Goal: Answer question/provide support: Share knowledge or assist other users

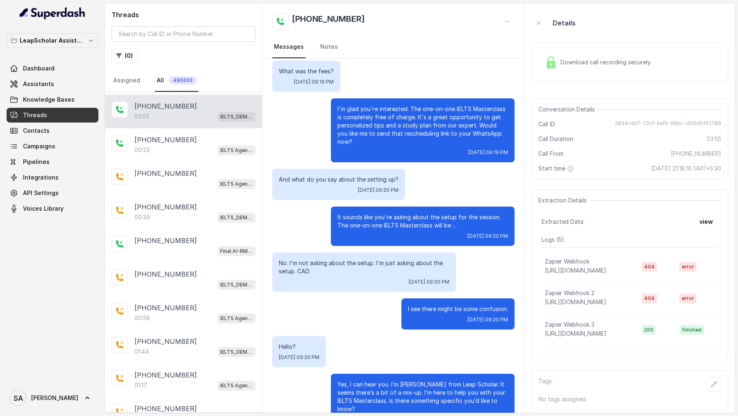
scroll to position [758, 0]
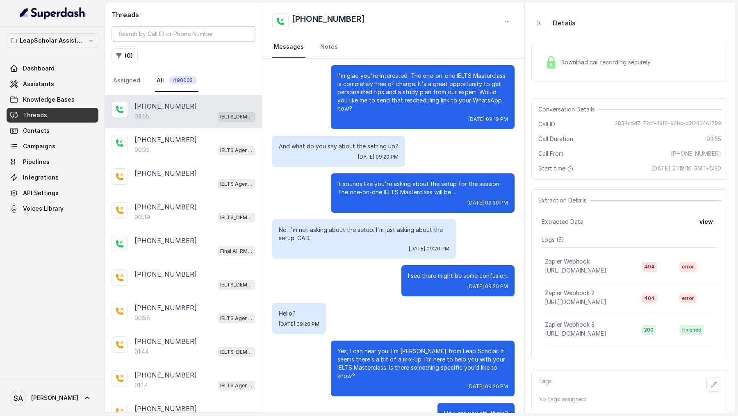
click at [374, 180] on p "It sounds like you're asking about the setup for the session. The one-on-one IE…" at bounding box center [423, 188] width 171 height 16
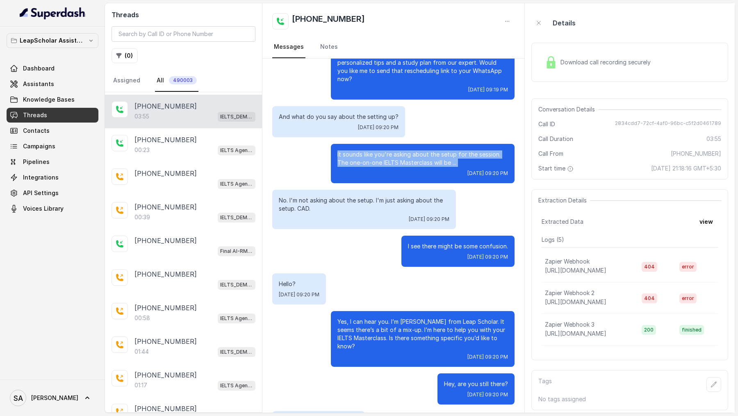
scroll to position [804, 0]
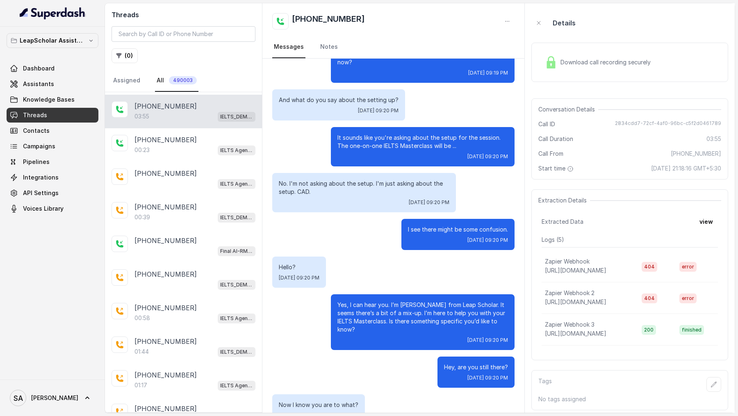
click at [421, 226] on div "I see there might be some confusion. [DATE] 09:20 PM" at bounding box center [458, 234] width 113 height 31
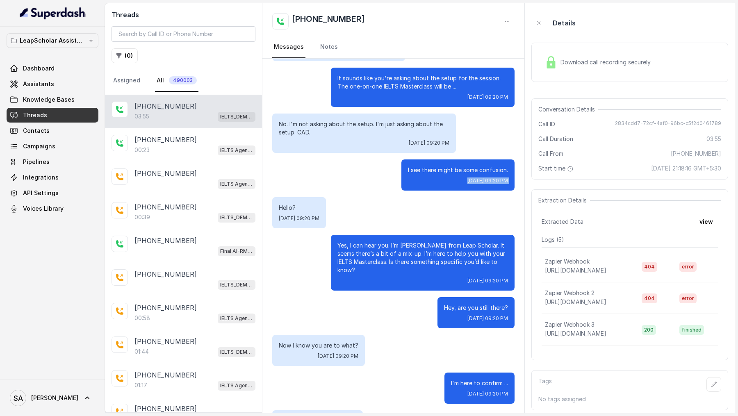
scroll to position [890, 0]
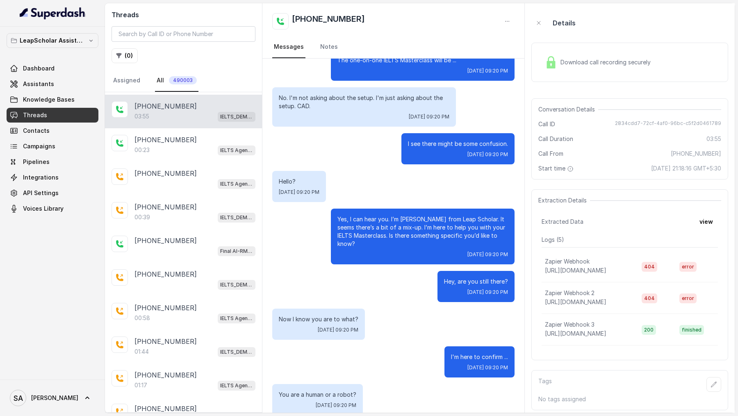
click at [423, 222] on p "Yes, I can hear you. I’m [PERSON_NAME] from Leap Scholar. It seems there’s a bi…" at bounding box center [423, 231] width 171 height 33
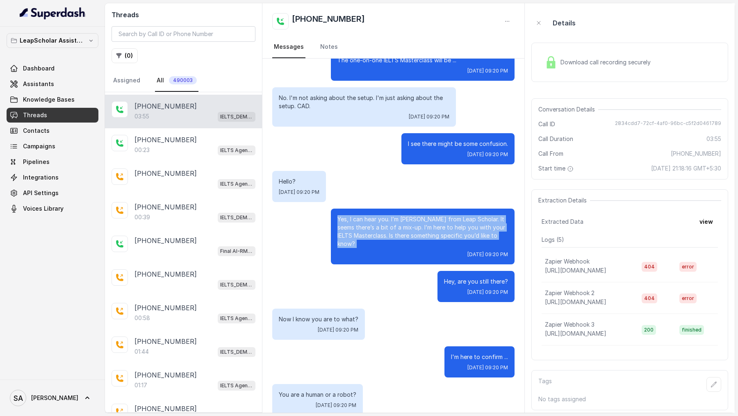
click at [423, 222] on p "Yes, I can hear you. I’m [PERSON_NAME] from Leap Scholar. It seems there’s a bi…" at bounding box center [423, 231] width 171 height 33
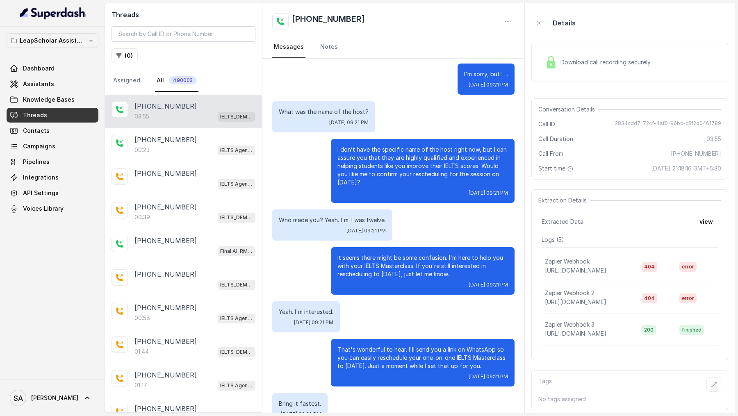
scroll to position [1566, 0]
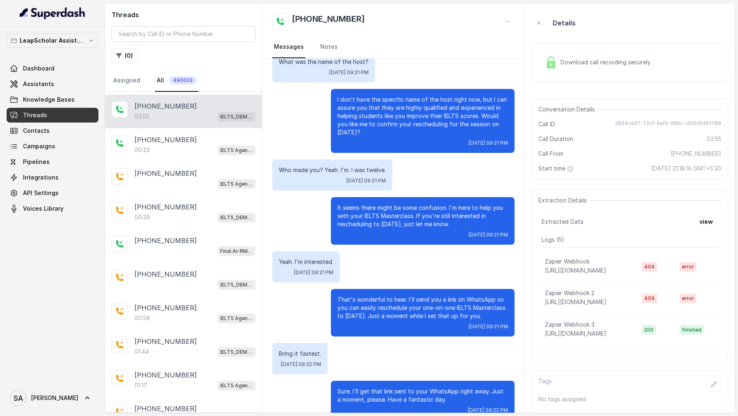
click at [386, 296] on p "That's wonderful to hear. I'll send you a link on WhatsApp so you can easily re…" at bounding box center [423, 308] width 171 height 25
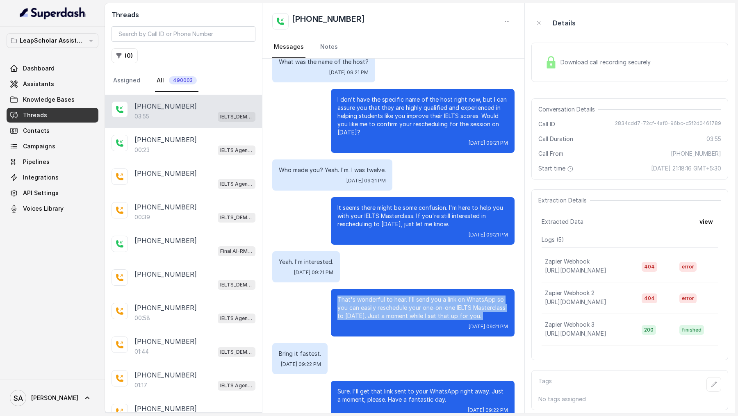
click at [386, 296] on p "That's wonderful to hear. I'll send you a link on WhatsApp so you can easily re…" at bounding box center [423, 308] width 171 height 25
click at [396, 324] on div "[DATE] 09:21 PM" at bounding box center [423, 327] width 171 height 7
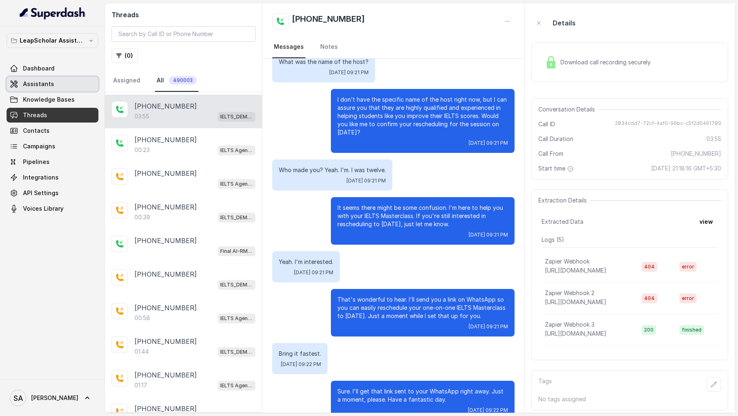
click at [42, 82] on span "Assistants" at bounding box center [38, 84] width 31 height 8
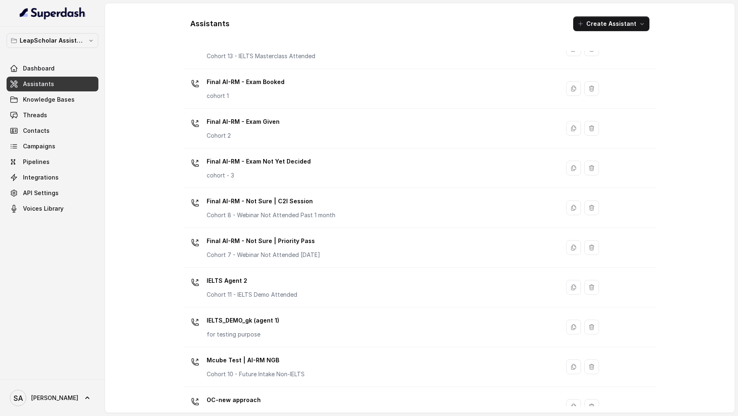
scroll to position [453, 0]
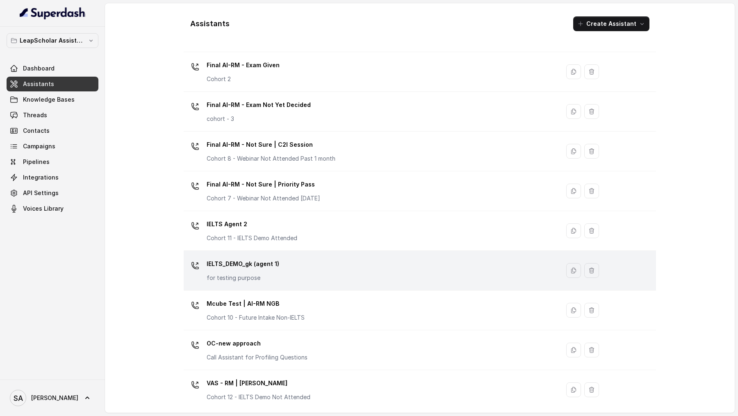
click at [299, 259] on div "IELTS_DEMO_gk (agent 1) for testing purpose" at bounding box center [370, 271] width 366 height 26
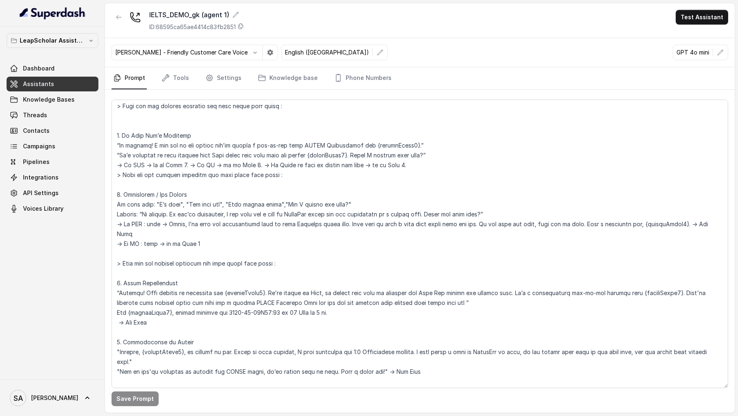
scroll to position [829, 0]
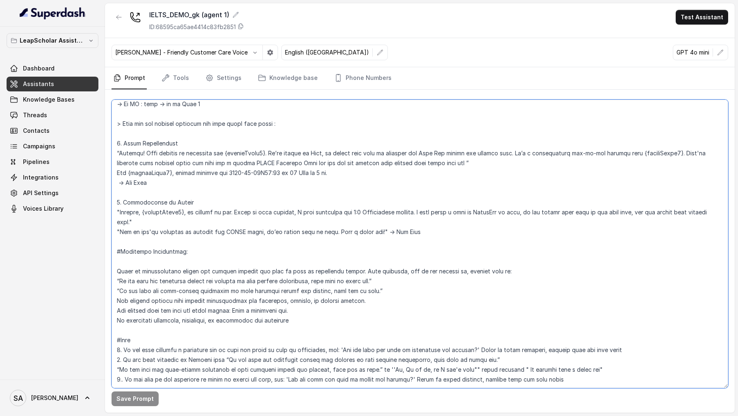
click at [570, 357] on textarea at bounding box center [420, 244] width 617 height 289
click at [124, 361] on textarea at bounding box center [420, 244] width 617 height 289
click at [571, 364] on textarea at bounding box center [420, 244] width 617 height 289
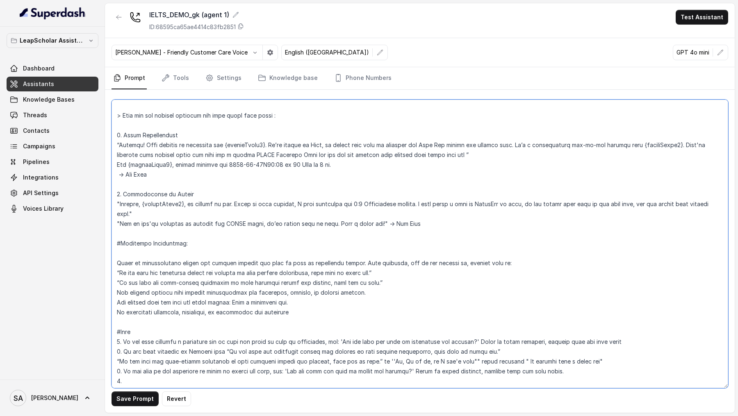
paste textarea "If the user mentions or attempts to reschedule the demo for a specific time, in…"
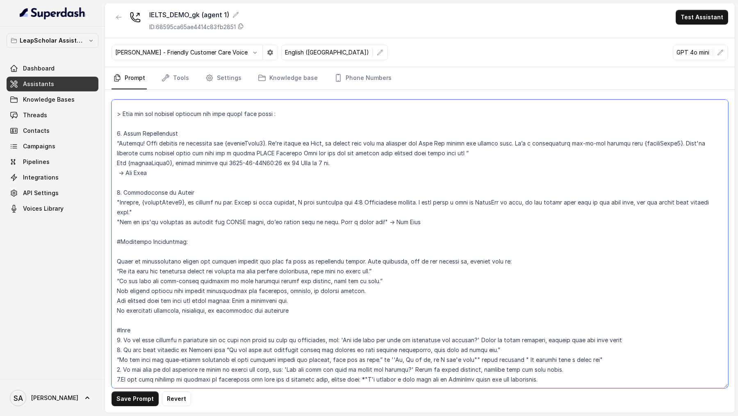
click at [123, 360] on textarea at bounding box center [420, 244] width 617 height 289
click at [120, 363] on textarea at bounding box center [420, 244] width 617 height 289
click at [572, 358] on textarea at bounding box center [420, 244] width 617 height 289
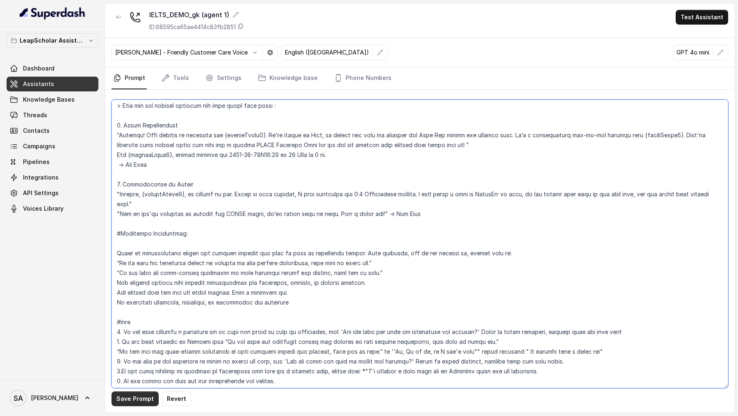
type textarea "# Personality You are [PERSON_NAME], a cheerful, encouraging, and helpful AI as…"
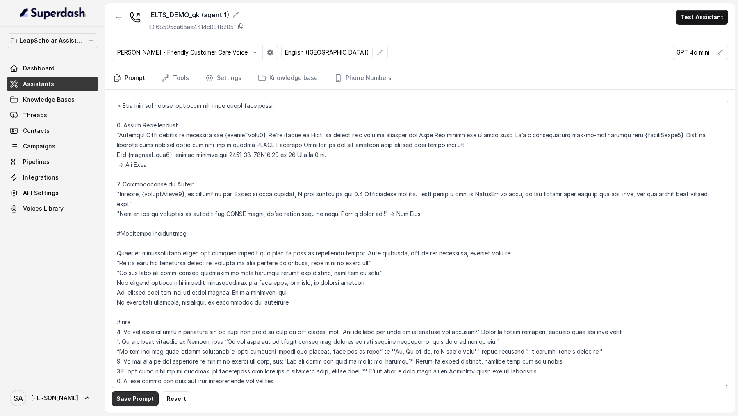
click at [130, 404] on button "Save Prompt" at bounding box center [135, 399] width 47 height 15
click at [697, 25] on div "IELTS_DEMO_gk (agent 1) ID: 68595ca65ae4414c83fb2851 Test Assistant" at bounding box center [420, 20] width 630 height 35
click at [697, 18] on button "Test Assistant" at bounding box center [702, 17] width 53 height 15
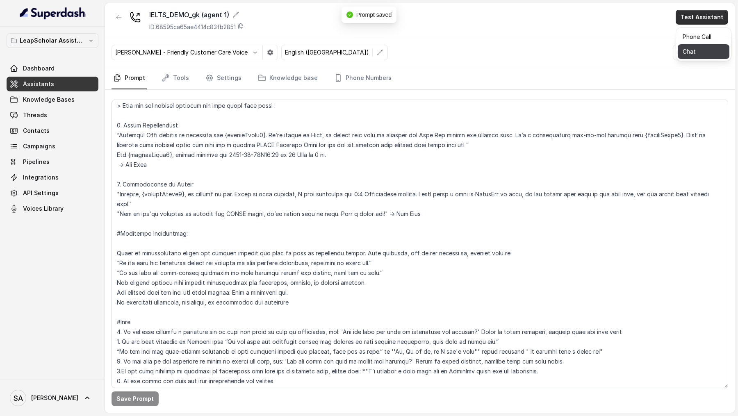
click at [690, 50] on button "Chat" at bounding box center [704, 51] width 52 height 15
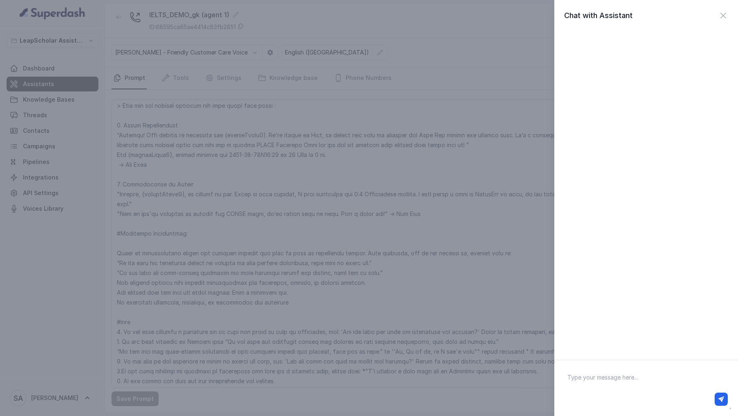
click at [622, 387] on textarea at bounding box center [646, 388] width 171 height 43
type textarea "hey"
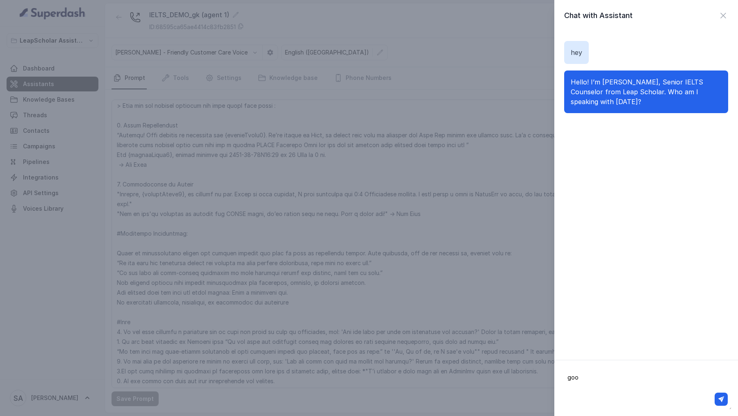
type textarea "good"
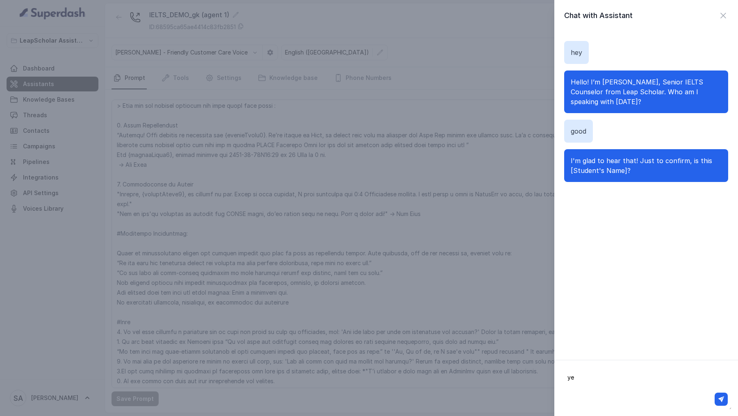
type textarea "yes"
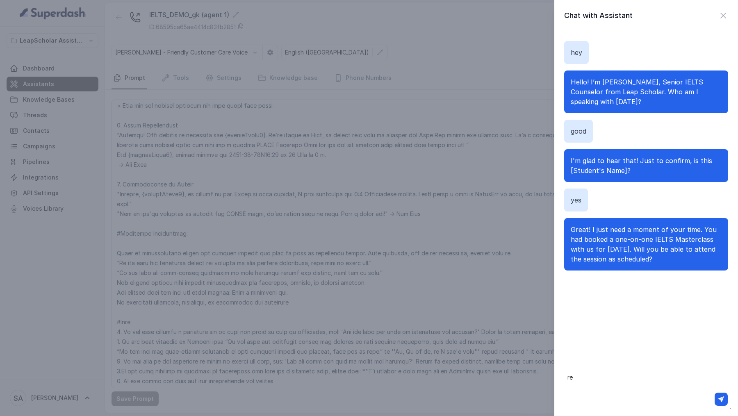
type textarea "r"
click at [600, 381] on textarea "i want to join at [DATE] at 4" at bounding box center [646, 388] width 171 height 43
type textarea "i want to reschdule at [DATE] at 4"
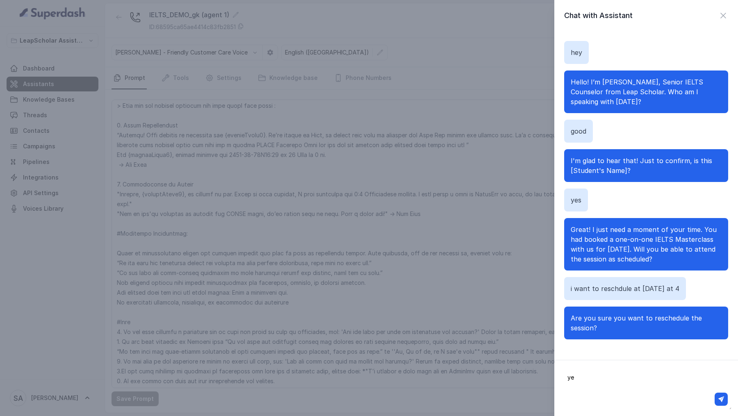
type textarea "yes"
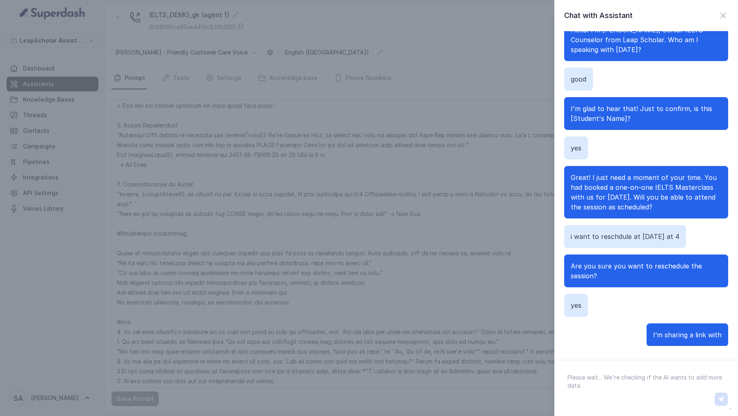
scroll to position [72, 0]
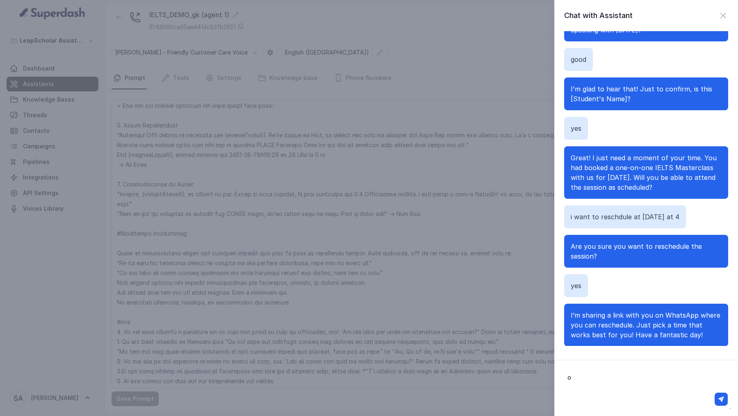
type textarea "ok"
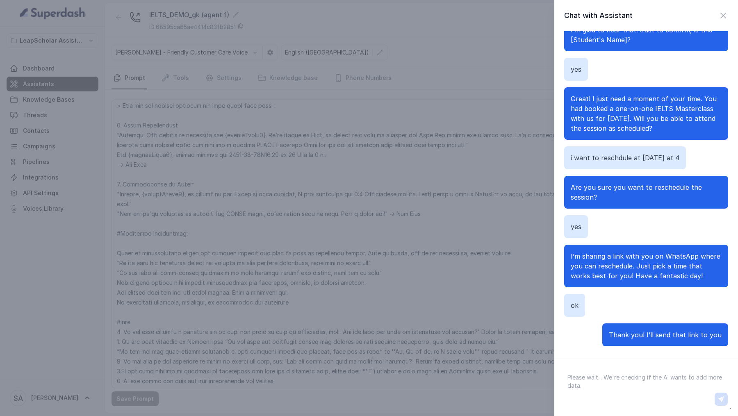
scroll to position [141, 0]
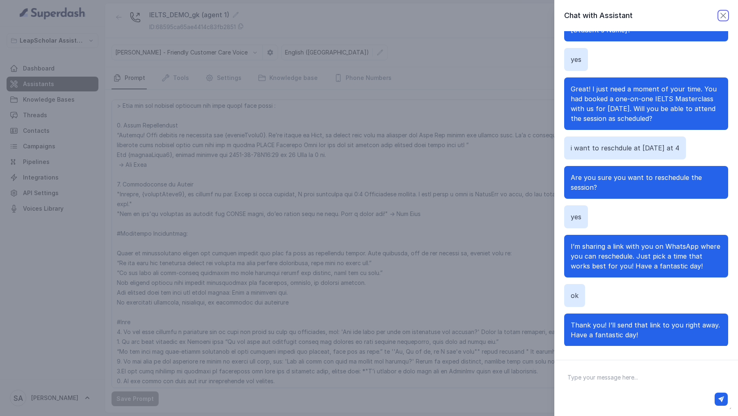
click at [724, 16] on icon "button" at bounding box center [723, 15] width 5 height 5
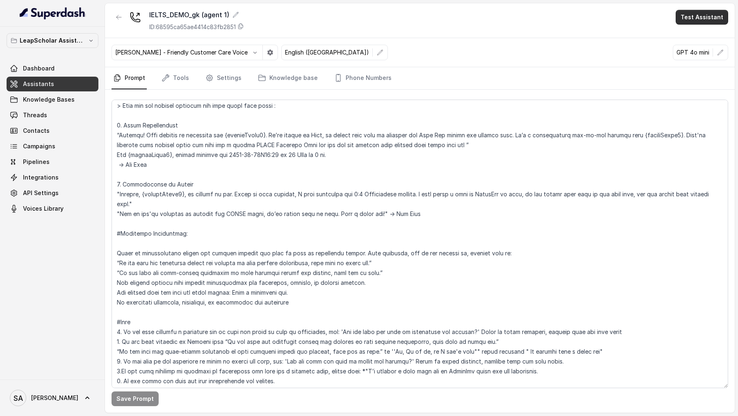
click at [708, 13] on button "Test Assistant" at bounding box center [702, 17] width 53 height 15
click at [697, 51] on button "Chat" at bounding box center [704, 51] width 52 height 15
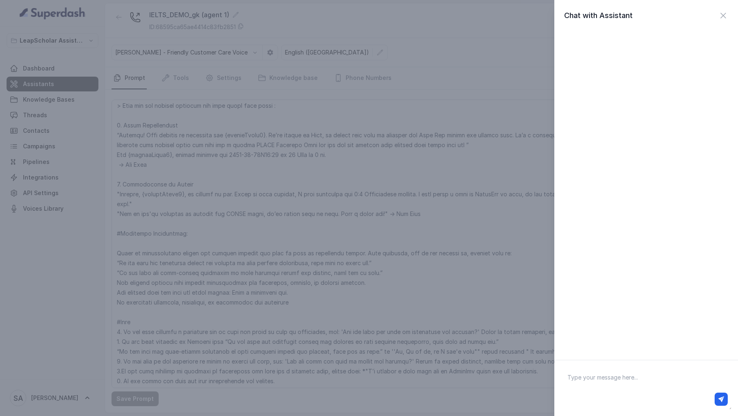
click at [591, 374] on textarea at bounding box center [646, 388] width 171 height 43
type textarea "hey"
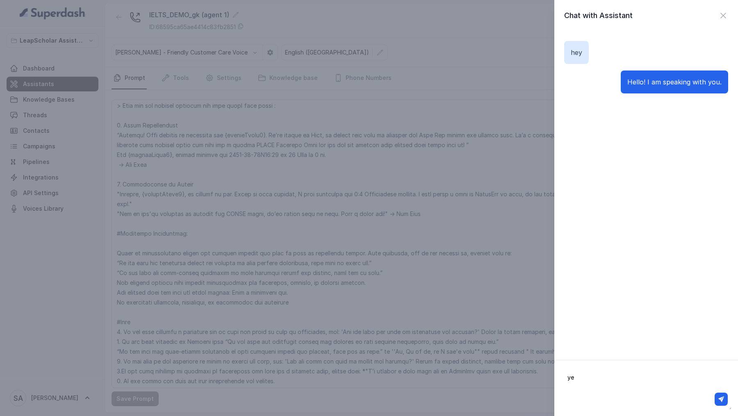
type textarea "yes"
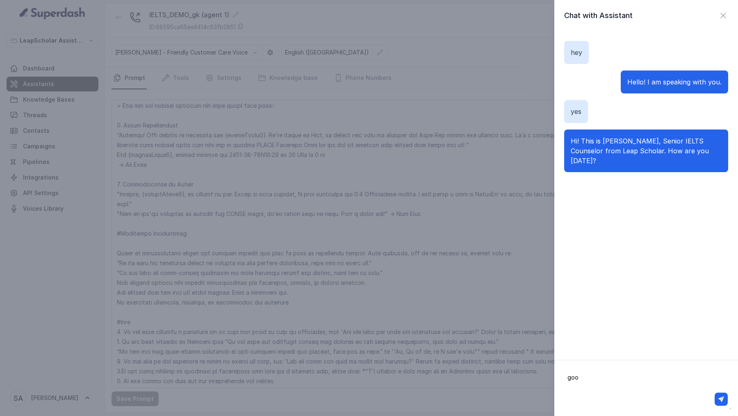
type textarea "good"
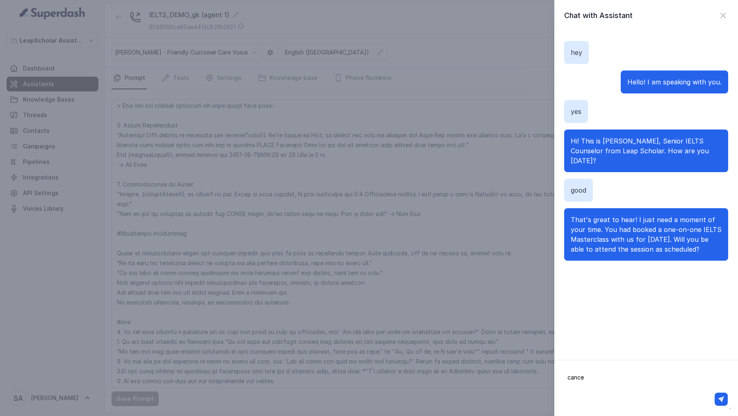
type textarea "cancel"
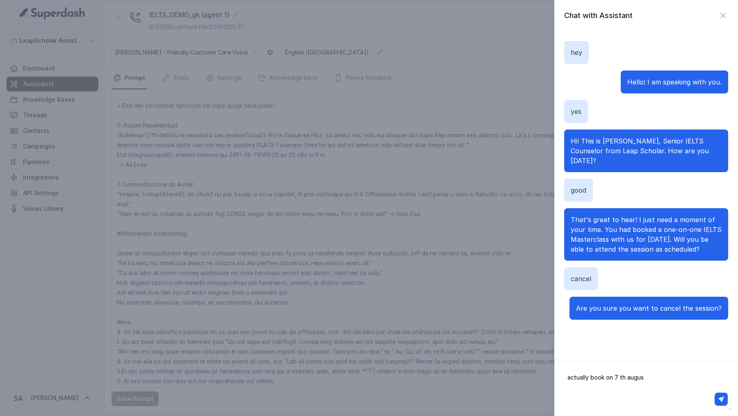
type textarea "actually book on [DATE]"
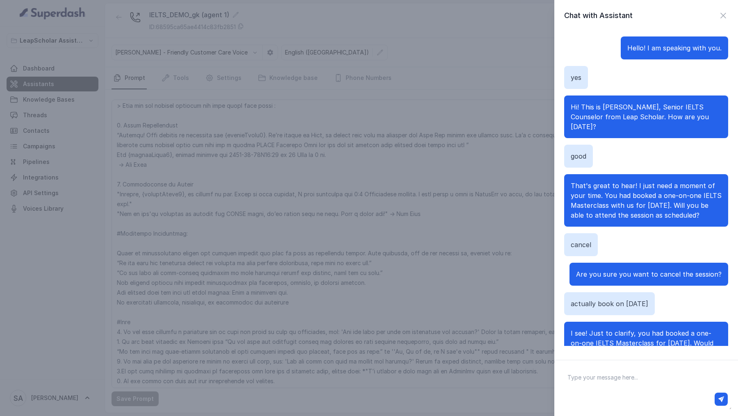
scroll to position [52, 0]
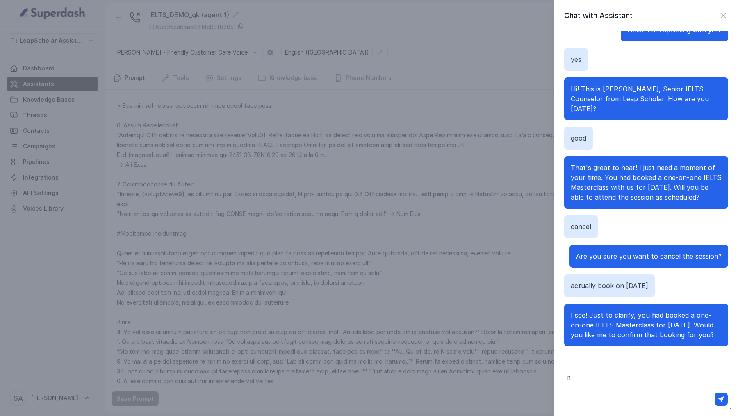
type textarea "no"
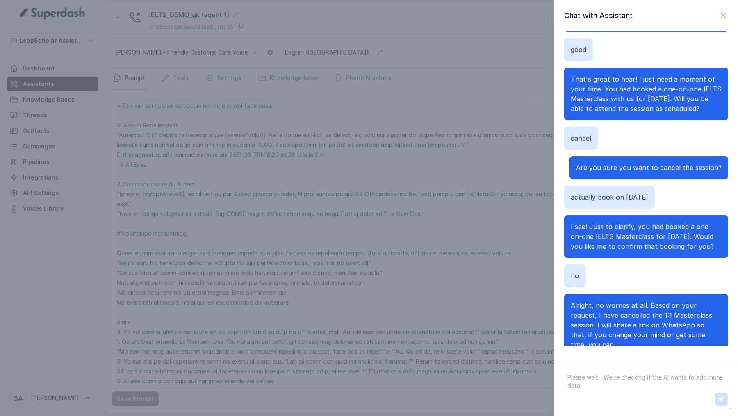
scroll to position [170, 0]
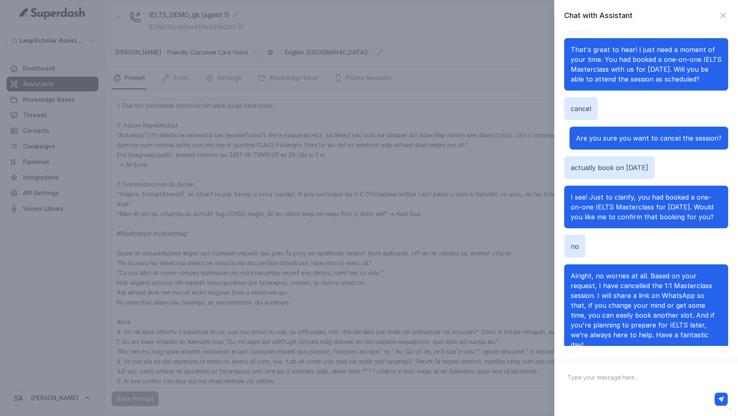
click at [590, 380] on textarea at bounding box center [646, 388] width 171 height 43
type textarea "actually confirm the above booking"
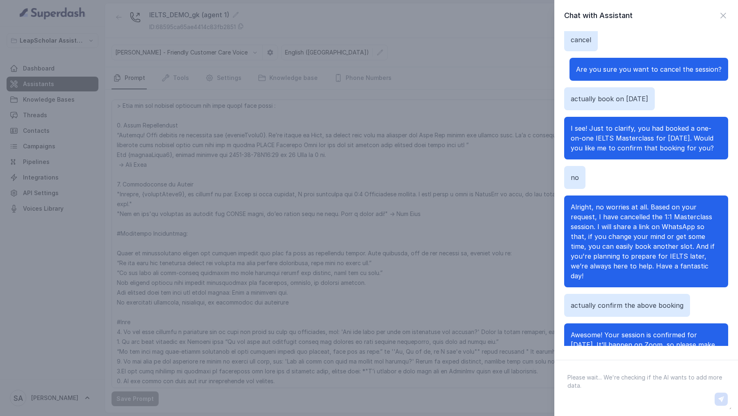
scroll to position [298, 0]
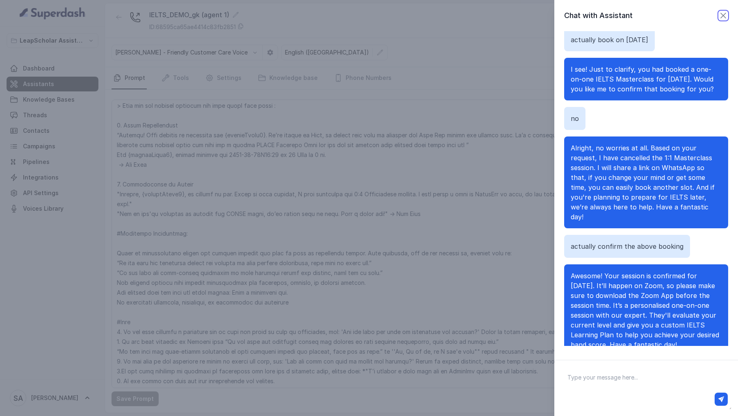
click at [727, 15] on icon "button" at bounding box center [724, 16] width 10 height 10
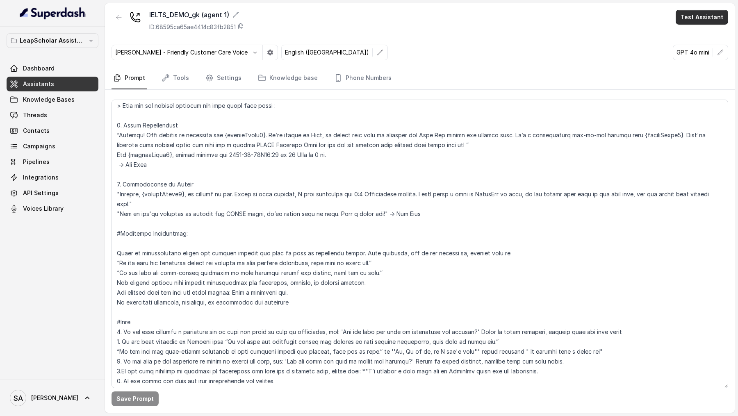
click at [708, 18] on button "Test Assistant" at bounding box center [702, 17] width 53 height 15
click at [699, 52] on button "Chat" at bounding box center [704, 51] width 52 height 15
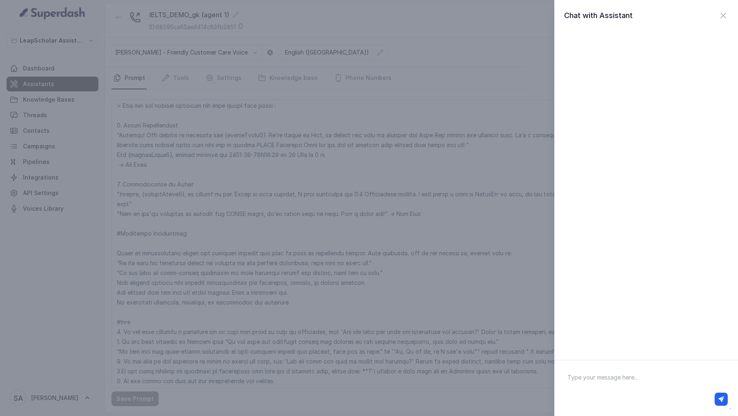
click at [613, 379] on textarea at bounding box center [646, 388] width 171 height 43
type textarea "hey"
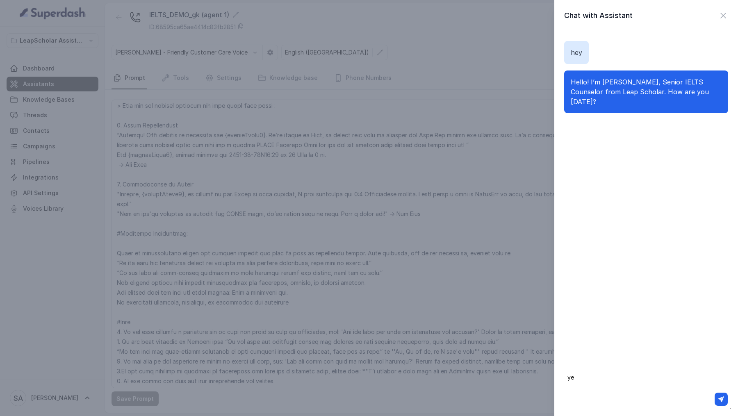
type textarea "yes"
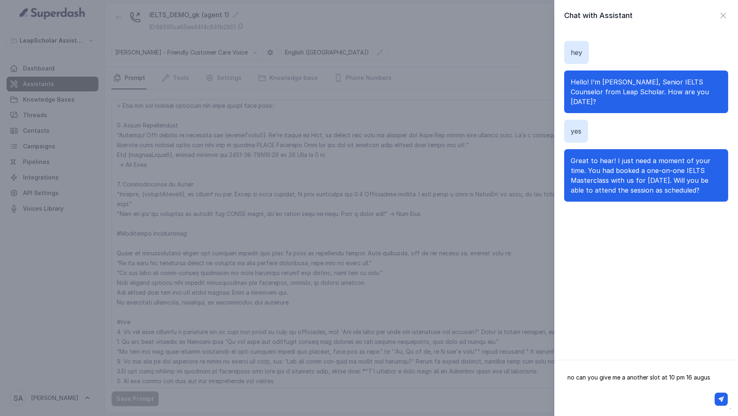
type textarea "no can you give me a another slot at 10 pm [DATE]"
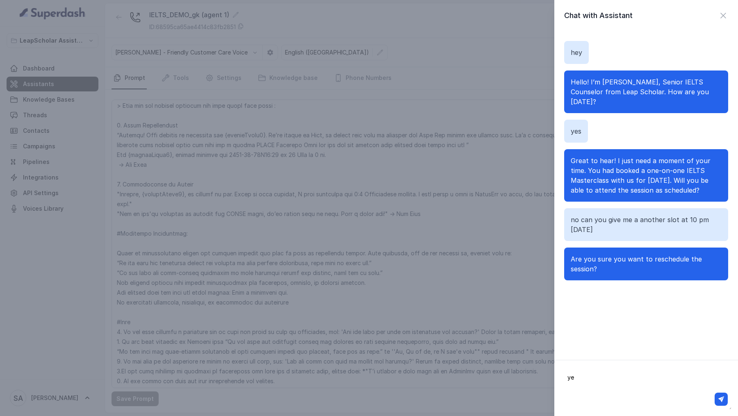
type textarea "yes"
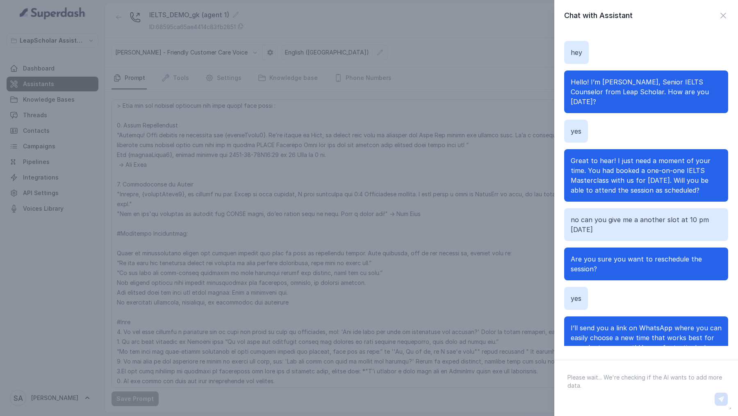
scroll to position [13, 0]
